Goal: Task Accomplishment & Management: Complete application form

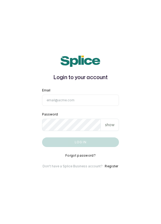
click at [93, 106] on input "Email" at bounding box center [80, 100] width 77 height 11
type input "info@dermaspaceng.com"
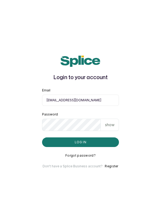
click at [42, 137] on button "Log in" at bounding box center [80, 142] width 77 height 10
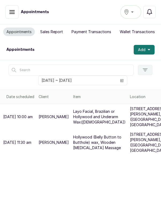
click at [151, 51] on button "Add" at bounding box center [143, 50] width 21 height 10
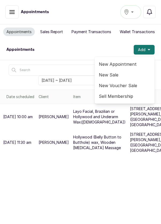
click at [122, 64] on span "New Appointment" at bounding box center [124, 64] width 51 height 6
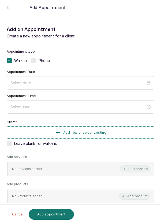
click at [8, 5] on icon "button" at bounding box center [8, 7] width 6 height 6
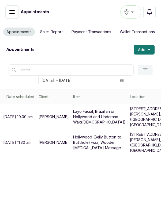
click at [135, 11] on div "Ikoyi" at bounding box center [131, 12] width 14 height 6
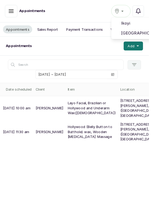
click at [158, 35] on span "[GEOGRAPHIC_DATA]" at bounding box center [150, 36] width 39 height 6
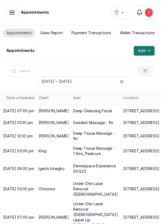
click at [20, 114] on p "[DATE] 07:00 pm" at bounding box center [18, 110] width 31 height 5
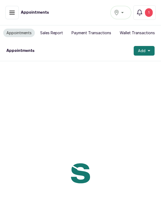
click at [137, 12] on icon "button" at bounding box center [139, 12] width 6 height 6
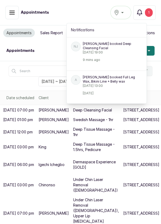
click at [144, 12] on button "Notifications 1" at bounding box center [144, 12] width 22 height 14
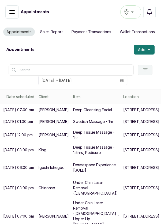
click at [149, 10] on icon "button" at bounding box center [149, 12] width 6 height 6
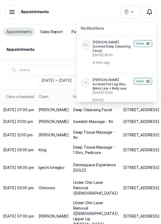
click at [148, 43] on icon "button" at bounding box center [148, 44] width 4 height 4
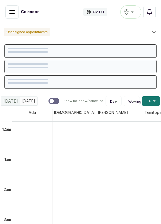
scroll to position [180, 0]
click at [10, 14] on icon "button" at bounding box center [12, 11] width 5 height 3
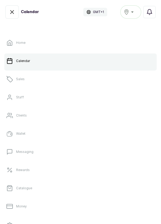
click at [39, 79] on link "Sales" at bounding box center [80, 79] width 152 height 15
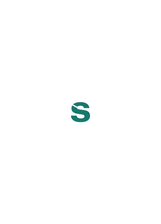
scroll to position [3, 0]
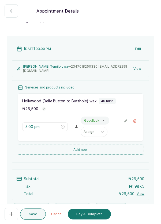
scroll to position [55, 0]
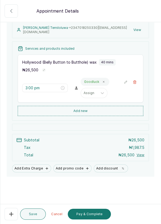
click at [98, 220] on button "Pay & Complete" at bounding box center [89, 214] width 43 height 11
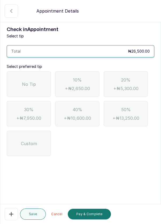
scroll to position [0, 0]
click at [33, 86] on span "No Tip" at bounding box center [29, 84] width 14 height 6
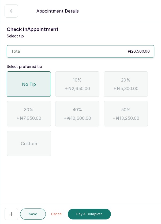
click at [95, 220] on button "Pay & Complete" at bounding box center [89, 214] width 43 height 11
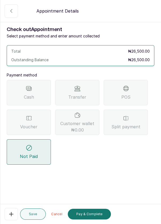
click at [83, 98] on span "Transfer" at bounding box center [77, 97] width 18 height 6
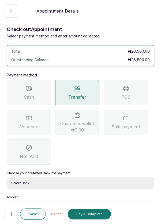
click at [51, 182] on select "Select Bank DERMASPACE ESTHETIC & WELLNESS CENT Sterling Bank DERMASPACEEST/DER…" at bounding box center [80, 183] width 147 height 11
select select "818ea5c0-5b47-4751-8f35-6fc14409c533"
click at [44, 209] on input "text" at bounding box center [83, 208] width 133 height 6
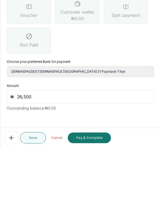
scroll to position [3, 0]
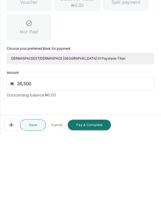
type input "26,500"
click at [93, 215] on button "Pay & Complete" at bounding box center [89, 214] width 43 height 11
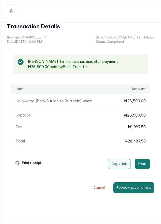
click at [7, 17] on button "Completed" at bounding box center [11, 11] width 13 height 13
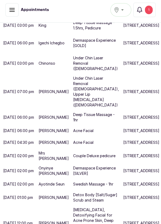
scroll to position [141, 0]
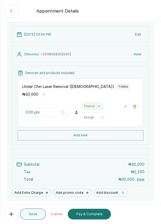
scroll to position [33, 0]
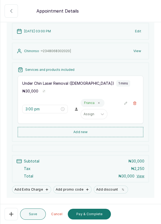
click at [95, 137] on button "Add new" at bounding box center [80, 132] width 125 height 10
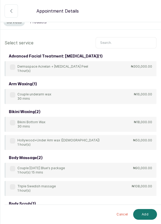
scroll to position [8, 0]
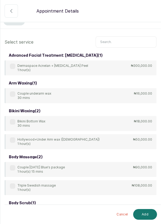
click at [117, 40] on input "text" at bounding box center [125, 41] width 61 height 11
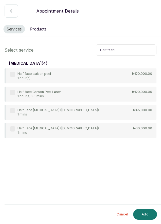
type input "Half face"
click at [11, 108] on div "Half Face [MEDICAL_DATA] ([DEMOGRAPHIC_DATA]) 1 mins" at bounding box center [54, 112] width 89 height 9
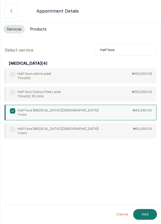
click at [147, 216] on button "Add" at bounding box center [145, 214] width 24 height 11
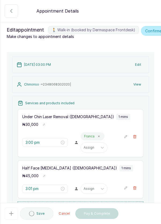
type input "3:01 pm"
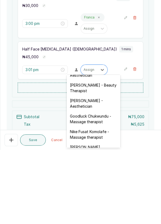
scroll to position [155, 0]
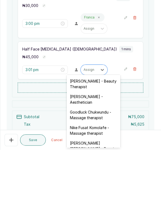
click at [102, 183] on div "Goodluck Chukwundu - Massage therapist" at bounding box center [93, 189] width 53 height 16
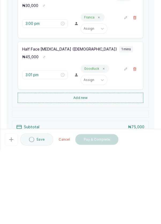
scroll to position [3, 0]
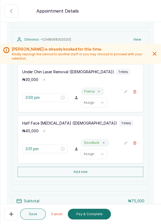
click at [137, 90] on button "🚶 Walk-in (booked by Dermaspace Frontdesk)" at bounding box center [135, 92] width 8 height 8
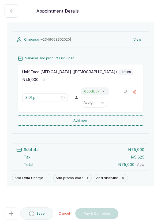
type input "3:01 pm"
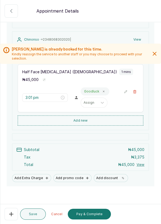
scroll to position [55, 0]
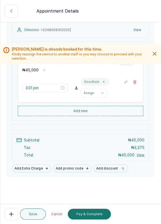
click at [108, 165] on button "Add discount" at bounding box center [111, 168] width 34 height 8
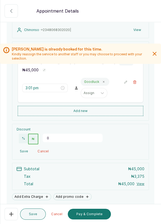
scroll to position [9, 0]
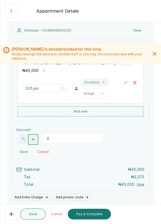
click at [54, 136] on input "0" at bounding box center [73, 138] width 60 height 9
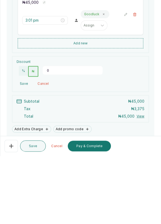
click at [23, 139] on button "%" at bounding box center [23, 139] width 9 height 10
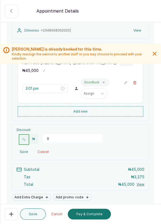
click at [36, 138] on button "₦" at bounding box center [33, 139] width 9 height 10
click at [21, 137] on button "%" at bounding box center [23, 139] width 9 height 10
click at [59, 135] on input "0" at bounding box center [73, 138] width 60 height 9
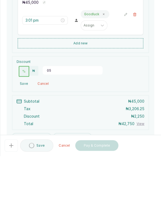
type input "0"
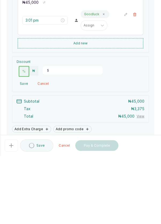
type input "50"
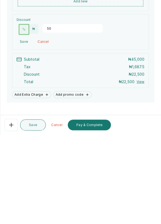
scroll to position [84, 0]
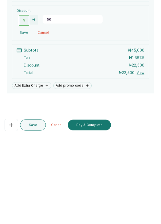
click at [86, 215] on button "Pay & Complete" at bounding box center [89, 214] width 43 height 11
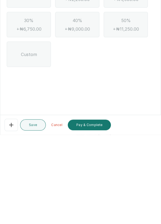
scroll to position [0, 0]
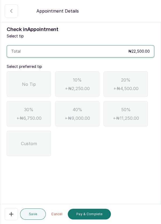
click at [21, 71] on div "No Tip" at bounding box center [29, 83] width 44 height 25
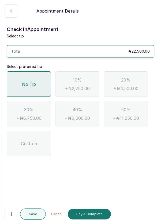
click at [90, 215] on button "Pay & Complete" at bounding box center [89, 214] width 43 height 11
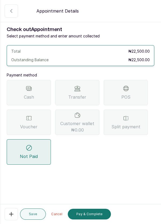
click at [82, 80] on div "Transfer" at bounding box center [77, 92] width 44 height 25
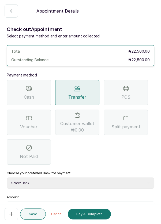
click at [51, 178] on select "Select Bank DERMASPACE ESTHETIC & WELLNESS CENT Sterling Bank DERMASPACEEST/DER…" at bounding box center [80, 183] width 147 height 11
select select "818ea5c0-5b47-4751-8f35-6fc14409c533"
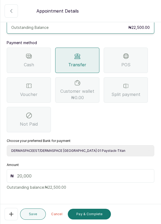
scroll to position [33, 0]
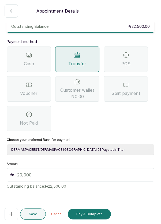
click at [51, 172] on input "text" at bounding box center [83, 175] width 133 height 6
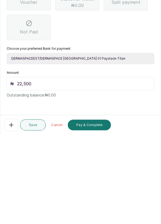
scroll to position [3, 0]
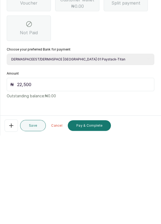
type input "22,500"
click at [94, 214] on button "Pay & Complete" at bounding box center [89, 214] width 43 height 11
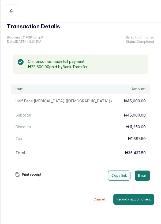
click at [8, 9] on icon "button" at bounding box center [11, 11] width 6 height 6
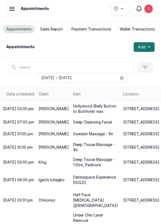
scroll to position [0, 0]
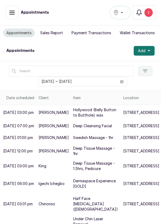
click at [151, 49] on button "Add" at bounding box center [143, 51] width 21 height 10
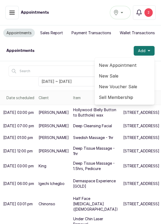
click at [121, 66] on span "New Appointment" at bounding box center [124, 65] width 51 height 6
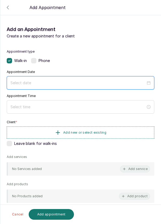
click at [67, 81] on input at bounding box center [77, 83] width 135 height 6
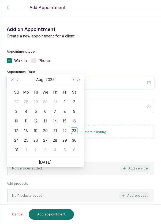
scroll to position [43, 0]
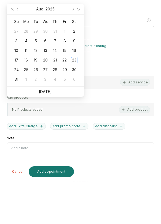
click at [53, 137] on ul "[DATE]" at bounding box center [45, 134] width 77 height 10
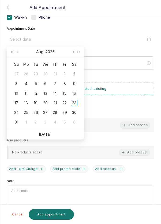
click at [50, 134] on link "[DATE]" at bounding box center [45, 134] width 13 height 5
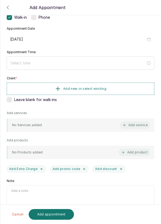
type input "[DATE]"
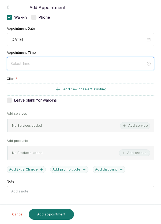
click at [82, 61] on input at bounding box center [77, 64] width 135 height 6
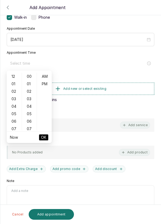
click at [14, 100] on div "03" at bounding box center [14, 98] width 13 height 7
click at [28, 114] on div "05" at bounding box center [29, 113] width 13 height 7
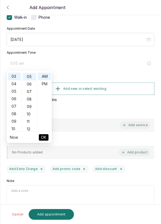
click at [28, 123] on div "11" at bounding box center [29, 121] width 13 height 7
click at [29, 123] on div "17" at bounding box center [29, 121] width 13 height 7
click at [29, 124] on div "23" at bounding box center [29, 121] width 13 height 7
click at [30, 127] on div "30" at bounding box center [29, 128] width 13 height 7
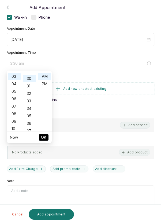
scroll to position [224, 0]
click at [46, 85] on div "PM" at bounding box center [44, 83] width 13 height 7
type input "3:30 pm"
click at [45, 140] on span "OK" at bounding box center [43, 137] width 5 height 10
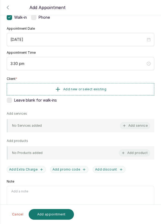
click at [111, 88] on button "Add new or select existing" at bounding box center [80, 89] width 147 height 12
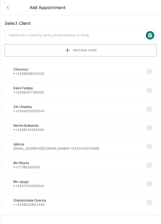
scroll to position [4, 0]
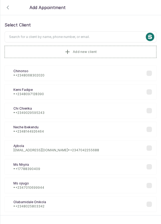
click at [100, 35] on input "text" at bounding box center [81, 36] width 152 height 11
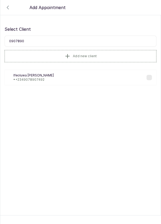
scroll to position [0, 0]
type input "090789074"
click at [46, 72] on div "IA [PERSON_NAME] • [PHONE_NUMBER]" at bounding box center [81, 78] width 152 height 16
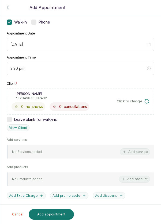
scroll to position [40, 0]
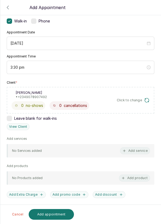
click at [142, 148] on button "Add service" at bounding box center [135, 150] width 30 height 7
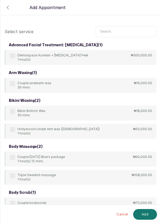
scroll to position [2, 0]
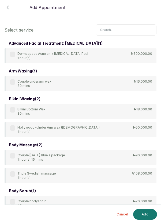
click at [121, 28] on input "text" at bounding box center [125, 29] width 61 height 11
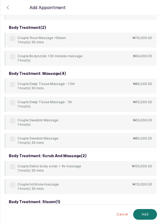
scroll to position [102, 0]
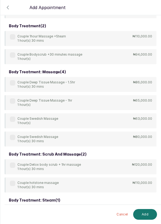
type input "Couple"
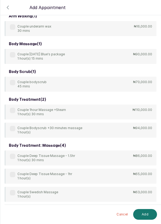
click at [13, 173] on label at bounding box center [12, 174] width 5 height 5
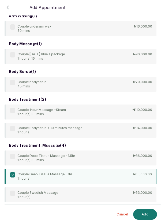
click at [148, 213] on button "Add" at bounding box center [145, 214] width 24 height 11
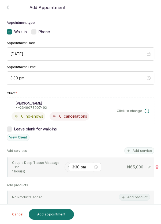
click at [68, 165] on input "text" at bounding box center [67, 167] width 1 height 4
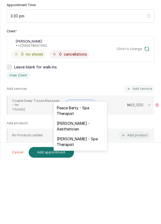
scroll to position [9, 0]
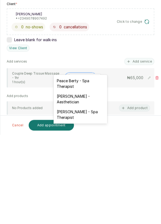
click at [89, 170] on div "Peace Berty - Spa Therapist" at bounding box center [79, 173] width 53 height 16
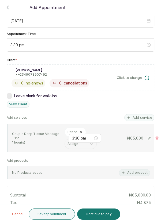
scroll to position [62, 0]
click at [139, 114] on button "Add service" at bounding box center [139, 117] width 30 height 7
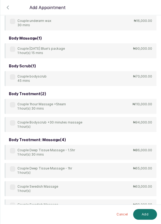
scroll to position [21, 0]
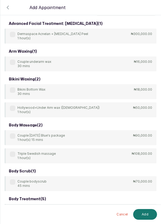
click at [117, 16] on input "text" at bounding box center [125, 10] width 61 height 11
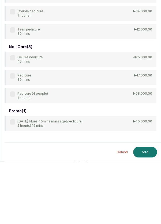
type input "Pedicure"
click at [14, 137] on label at bounding box center [12, 138] width 5 height 5
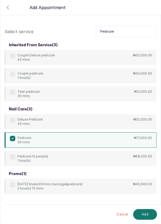
click at [146, 216] on button "Add" at bounding box center [145, 214] width 24 height 11
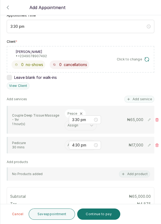
scroll to position [83, 0]
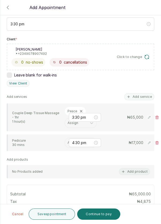
click at [67, 141] on input "text" at bounding box center [67, 143] width 1 height 4
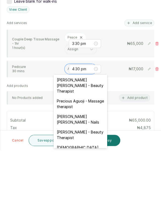
scroll to position [227, 0]
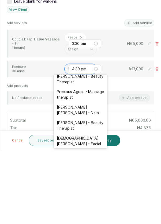
click at [91, 176] on div "[PERSON_NAME] [PERSON_NAME] - Nails" at bounding box center [79, 184] width 53 height 16
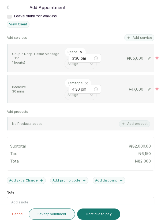
scroll to position [152, 0]
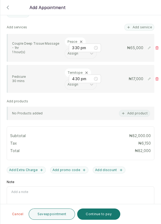
click at [30, 169] on button "Add Extra Charge" at bounding box center [26, 170] width 39 height 7
click at [35, 190] on input "Extra Charge" at bounding box center [43, 191] width 72 height 11
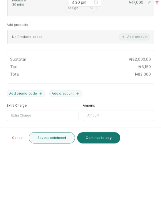
scroll to position [26, 0]
type input "Pedicure"
click at [107, 186] on input "text" at bounding box center [119, 191] width 72 height 11
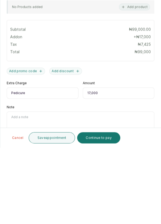
scroll to position [184, 0]
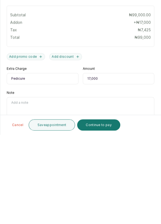
type input "17,000"
click at [56, 215] on button "Save appointment" at bounding box center [52, 214] width 47 height 11
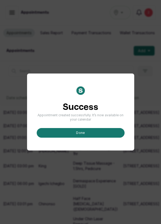
click at [76, 138] on button "done" at bounding box center [81, 133] width 88 height 10
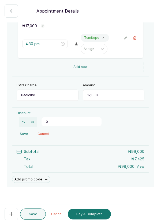
scroll to position [160, 0]
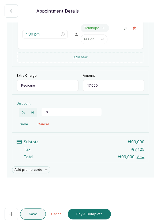
click at [97, 214] on button "Pay & Complete" at bounding box center [89, 214] width 43 height 11
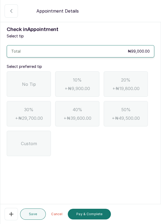
scroll to position [0, 0]
click at [26, 83] on span "No Tip" at bounding box center [29, 84] width 14 height 6
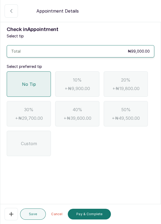
click at [96, 215] on button "Pay & Complete" at bounding box center [89, 214] width 43 height 11
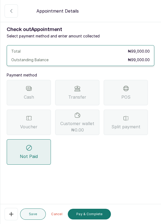
click at [138, 90] on div "POS" at bounding box center [126, 92] width 44 height 25
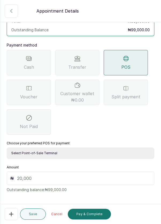
scroll to position [35, 0]
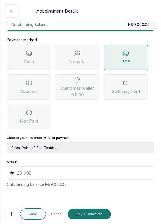
click at [80, 147] on select "Select Point-of-Sale Terminal Pos- Flutterwave Zenith Bank POS - Paga Paga POS …" at bounding box center [80, 147] width 147 height 11
select select "ea021b39-a6bc-4e4d-b5d1-02cb72451b32"
click at [54, 170] on input "text" at bounding box center [83, 173] width 133 height 6
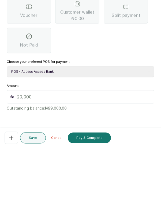
scroll to position [22, 0]
type input "99"
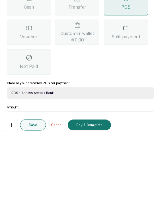
scroll to position [0, 0]
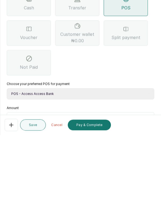
type input "99,000"
click at [93, 213] on button "Pay & Complete" at bounding box center [89, 214] width 43 height 11
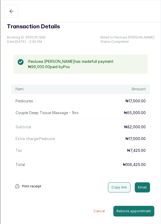
click at [9, 12] on icon "button" at bounding box center [11, 11] width 6 height 6
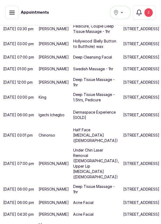
scroll to position [101, 0]
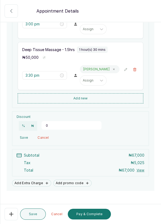
scroll to position [132, 0]
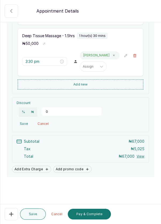
click at [95, 214] on button "Pay & Complete" at bounding box center [89, 214] width 43 height 11
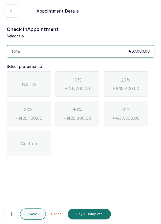
scroll to position [0, 0]
click at [26, 82] on span "No Tip" at bounding box center [29, 84] width 14 height 6
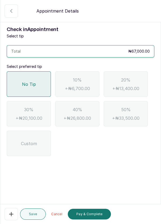
click at [92, 216] on button "Pay & Complete" at bounding box center [89, 214] width 43 height 11
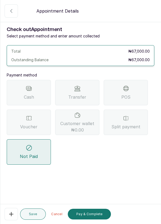
click at [87, 90] on div "Transfer" at bounding box center [77, 92] width 44 height 25
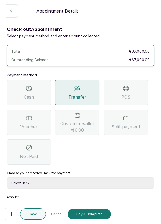
click at [90, 184] on select "Select Bank DERMASPACE ESTHETIC & WELLNESS CENT Sterling Bank DERMASPACEEST/DER…" at bounding box center [80, 183] width 147 height 11
select select "818ea5c0-5b47-4751-8f35-6fc14409c533"
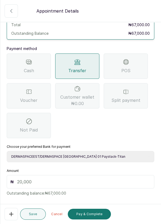
scroll to position [35, 0]
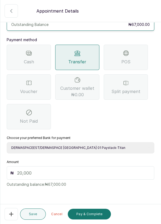
click at [24, 174] on input "text" at bounding box center [83, 173] width 133 height 6
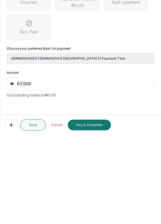
scroll to position [26, 0]
type input "67,000"
click at [98, 215] on button "Pay & Complete" at bounding box center [89, 214] width 43 height 11
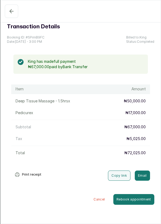
click at [10, 7] on button "Completed" at bounding box center [11, 11] width 13 height 13
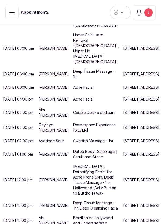
scroll to position [424, 0]
click at [83, 164] on p "[MEDICAL_DATA], Detoxifying Facial for Acne Prone Skin, Deep Tissue Massage - 1…" at bounding box center [96, 180] width 46 height 32
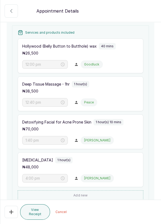
scroll to position [206, 0]
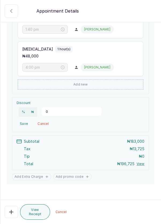
click at [10, 11] on icon "button" at bounding box center [11, 10] width 2 height 3
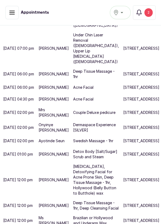
click at [149, 16] on div "2" at bounding box center [148, 12] width 8 height 9
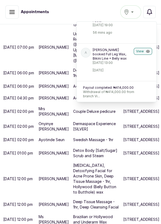
scroll to position [30, 0]
click at [146, 53] on icon "button" at bounding box center [148, 51] width 4 height 4
